Goal: Information Seeking & Learning: Learn about a topic

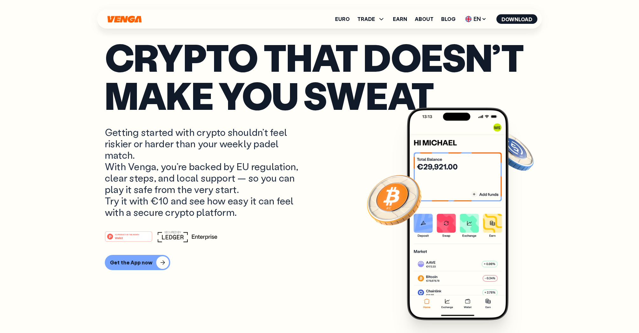
drag, startPoint x: 535, startPoint y: 72, endPoint x: 532, endPoint y: 73, distance: 3.9
click at [176, 99] on p "Crypto that doesn’t make you sweat" at bounding box center [319, 76] width 429 height 76
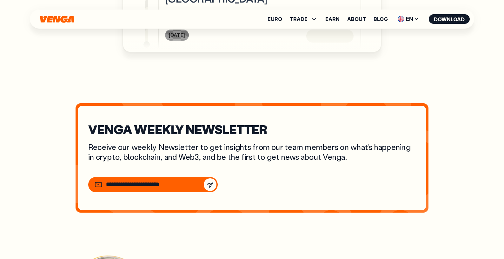
scroll to position [2201, 0]
